Goal: Find specific page/section: Find specific page/section

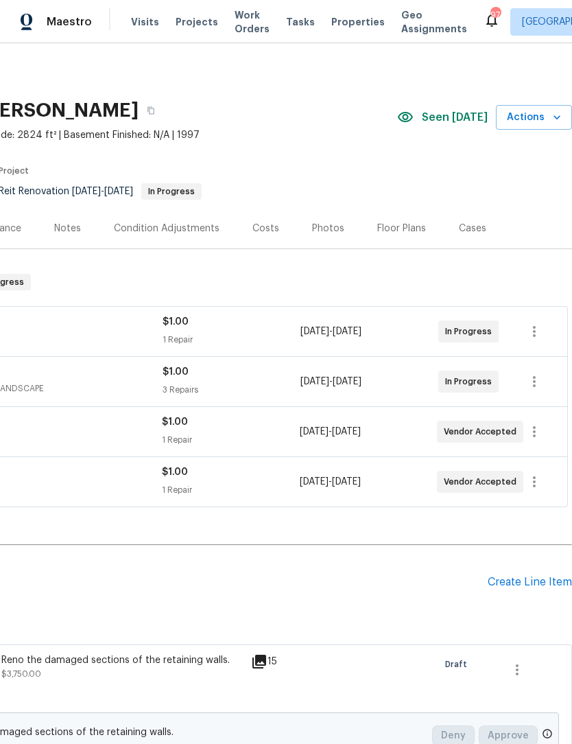
scroll to position [0, 203]
click at [559, 115] on icon "button" at bounding box center [557, 117] width 14 height 14
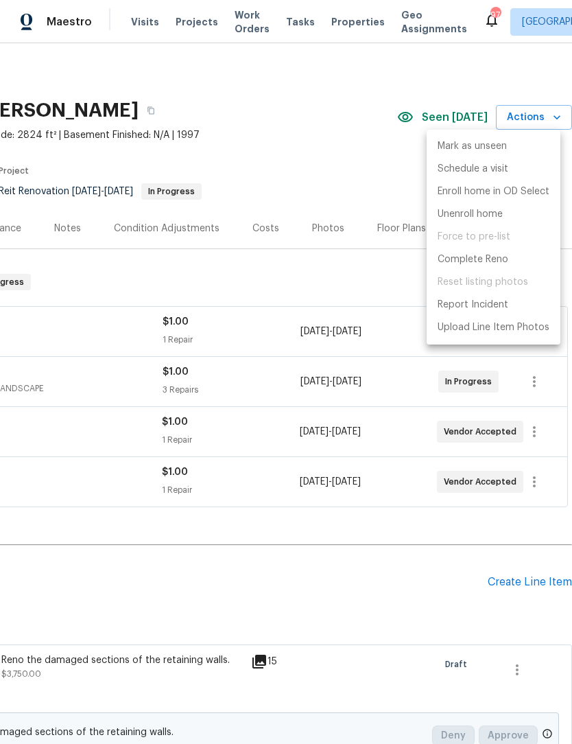
click at [456, 593] on div at bounding box center [286, 372] width 572 height 744
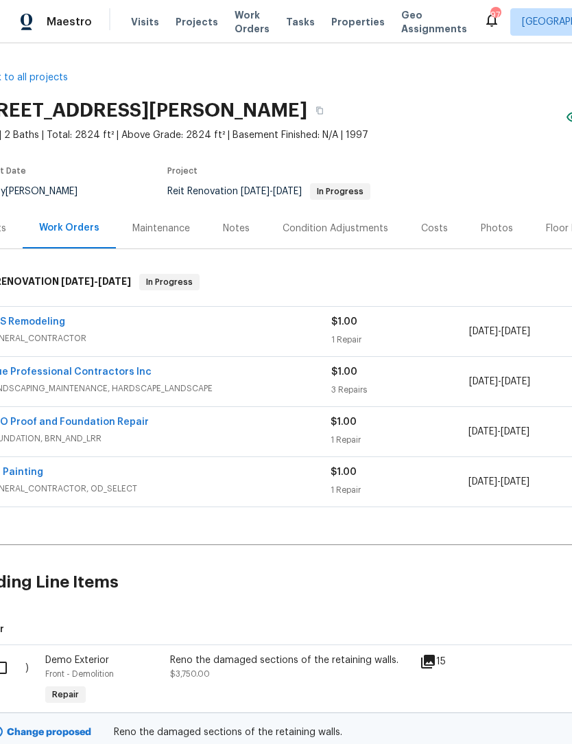
scroll to position [0, 34]
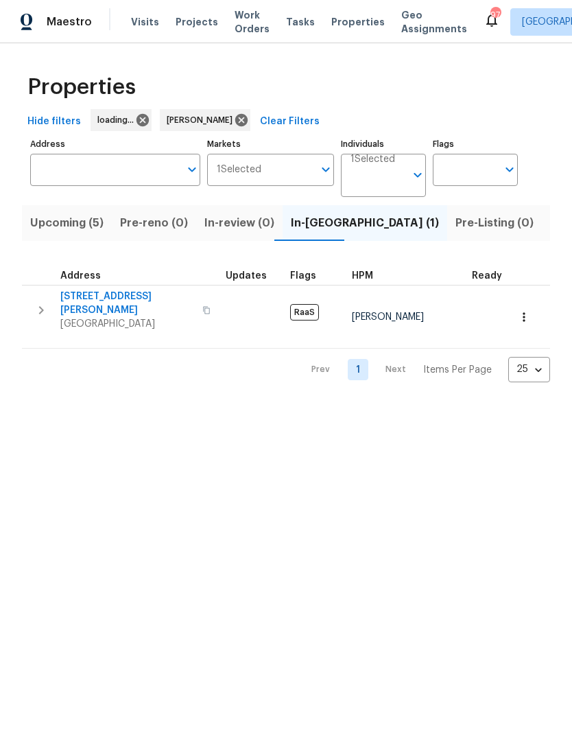
click at [303, 221] on span "In-reno (1)" at bounding box center [365, 222] width 148 height 19
click at [531, 303] on button "button" at bounding box center [524, 317] width 30 height 30
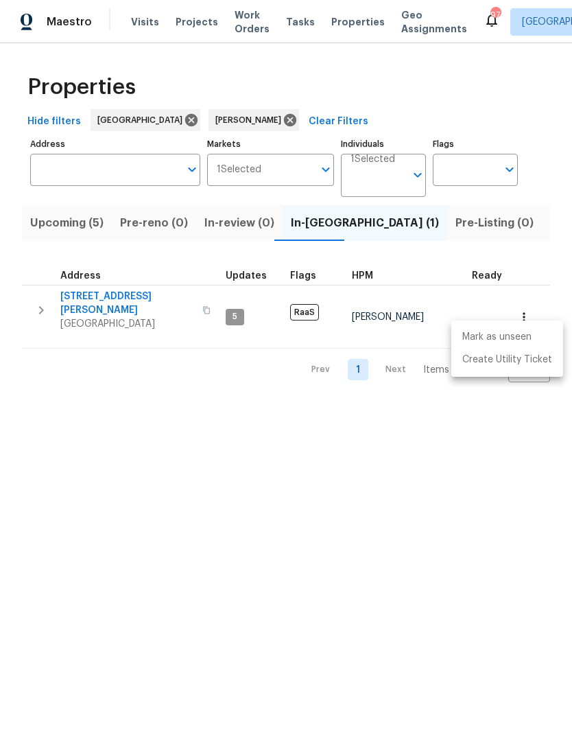
click at [394, 312] on div at bounding box center [286, 372] width 572 height 744
click at [396, 310] on td "[PERSON_NAME]" at bounding box center [407, 316] width 120 height 63
click at [305, 306] on span "RaaS" at bounding box center [304, 312] width 29 height 16
click at [390, 312] on span "[PERSON_NAME]" at bounding box center [388, 317] width 72 height 10
click at [530, 310] on icon "button" at bounding box center [524, 317] width 14 height 14
